Goal: Check status

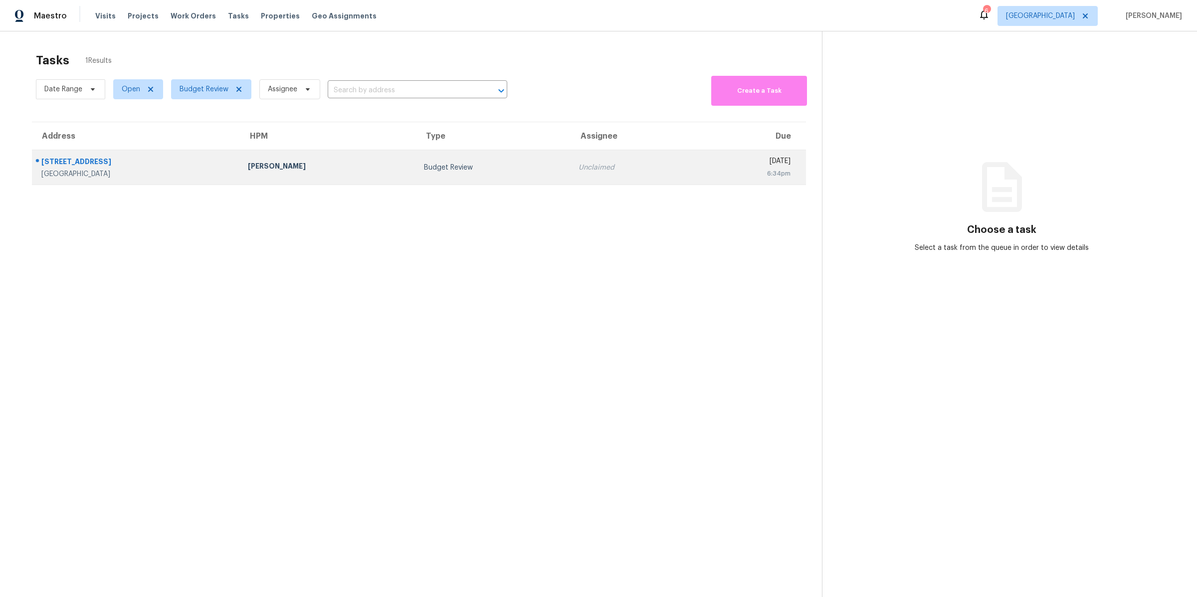
click at [240, 169] on td "Benjamin Reyes" at bounding box center [328, 167] width 176 height 35
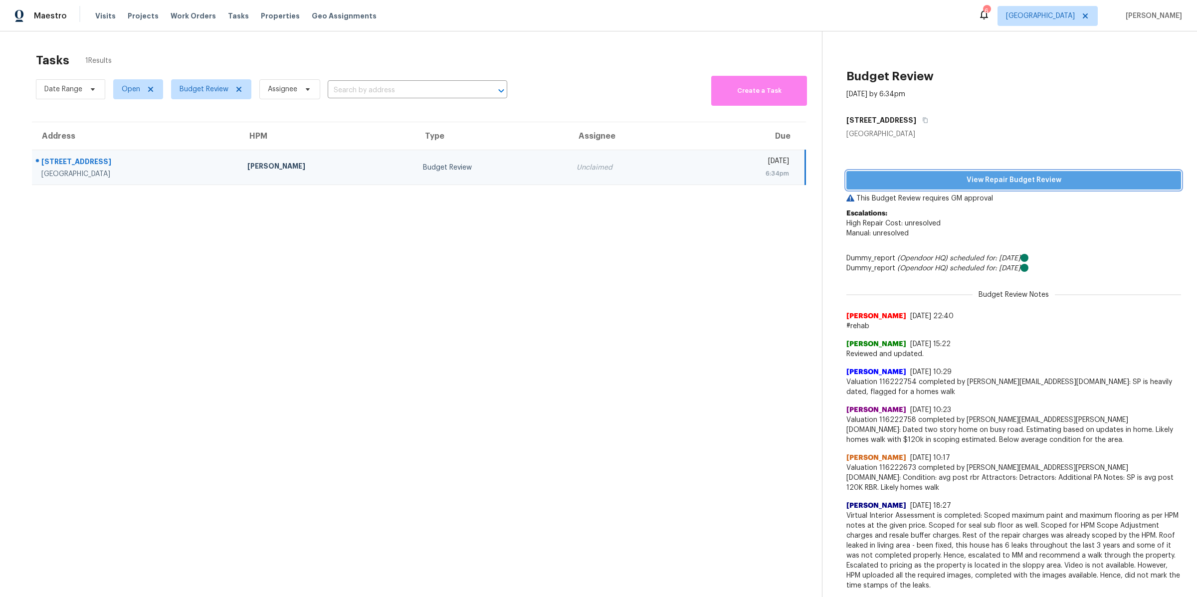
click at [916, 184] on span "View Repair Budget Review" at bounding box center [1013, 180] width 319 height 12
